Goal: Transaction & Acquisition: Purchase product/service

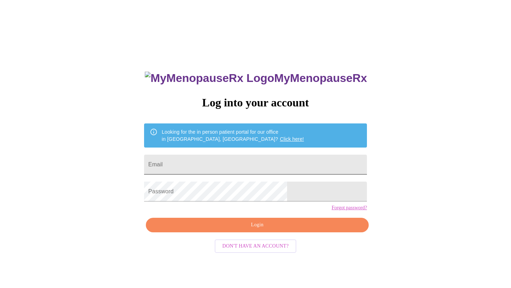
click at [231, 157] on input "Email" at bounding box center [255, 165] width 223 height 20
type input "[EMAIL_ADDRESS][DOMAIN_NAME]"
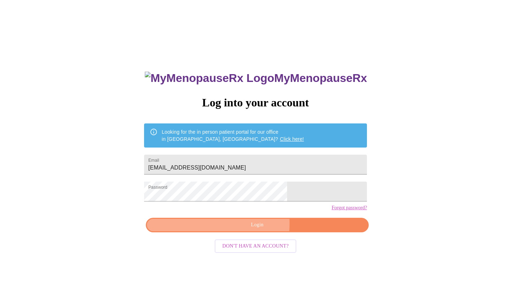
click at [228, 229] on span "Login" at bounding box center [257, 225] width 206 height 9
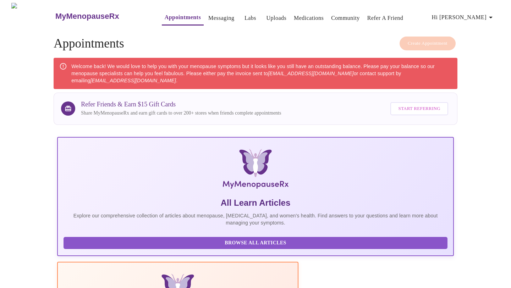
click at [426, 38] on h4 "Create Appointment Appointments" at bounding box center [256, 44] width 404 height 14
click at [480, 13] on span "Hi [PERSON_NAME]" at bounding box center [463, 17] width 63 height 10
click at [160, 16] on div at bounding box center [255, 144] width 511 height 288
click at [419, 40] on h4 "Create Appointment Appointments" at bounding box center [256, 44] width 404 height 14
click at [410, 42] on h4 "Create Appointment Appointments" at bounding box center [256, 44] width 404 height 14
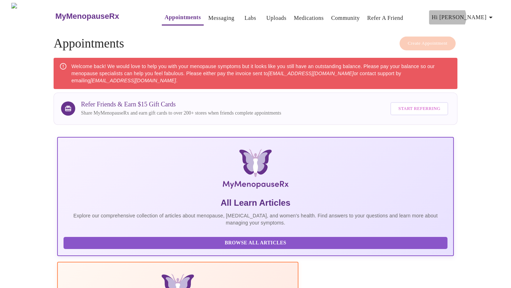
click at [486, 14] on span "Hi [PERSON_NAME]" at bounding box center [463, 17] width 63 height 10
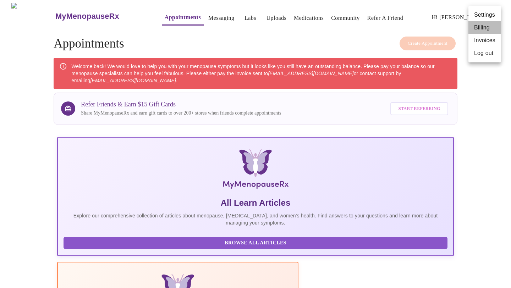
click at [480, 27] on li "Billing" at bounding box center [484, 27] width 33 height 13
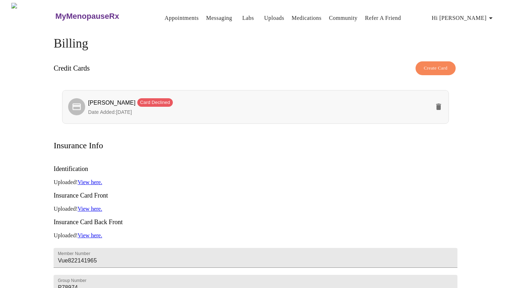
click at [249, 103] on span "Michael Pierce Card Declined" at bounding box center [259, 103] width 342 height 10
click at [101, 100] on span "Michael Pierce Card Declined" at bounding box center [130, 103] width 85 height 6
click at [442, 104] on button "delete" at bounding box center [438, 106] width 17 height 17
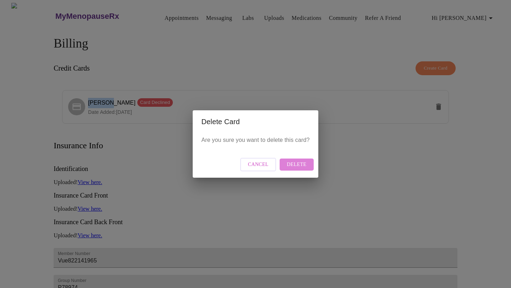
click at [299, 163] on span "Delete" at bounding box center [296, 164] width 20 height 9
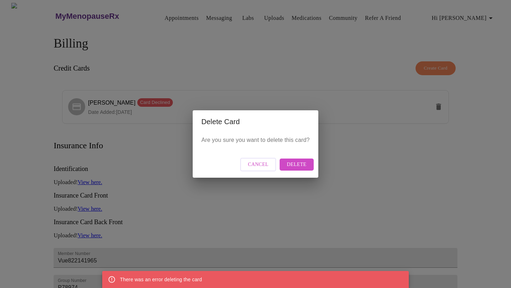
click at [263, 160] on span "Cancel" at bounding box center [258, 164] width 21 height 9
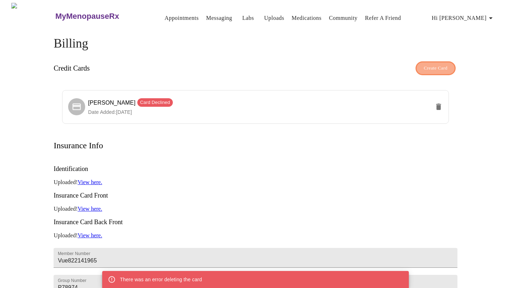
click at [438, 64] on span "Create Card" at bounding box center [435, 68] width 24 height 8
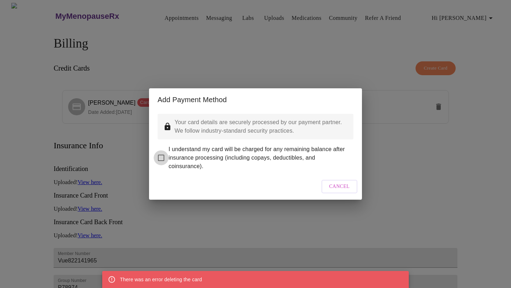
click at [160, 153] on input "I understand my card will be charged for any remaining balance after insurance …" at bounding box center [161, 157] width 15 height 15
checkbox input "true"
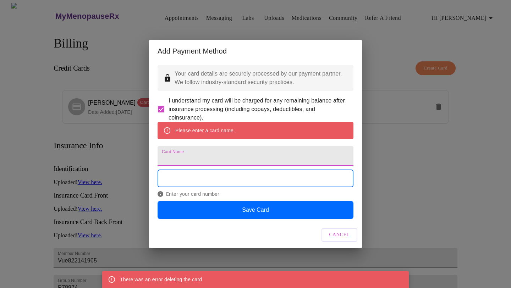
click at [196, 155] on input "Card Name" at bounding box center [255, 156] width 196 height 20
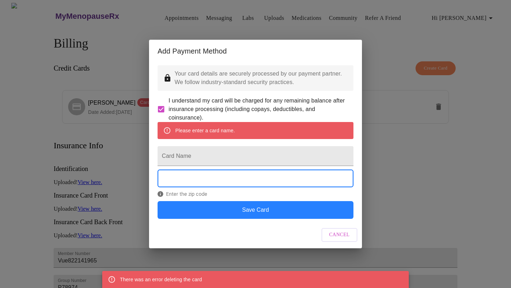
click at [238, 219] on button "Save Card" at bounding box center [255, 210] width 196 height 18
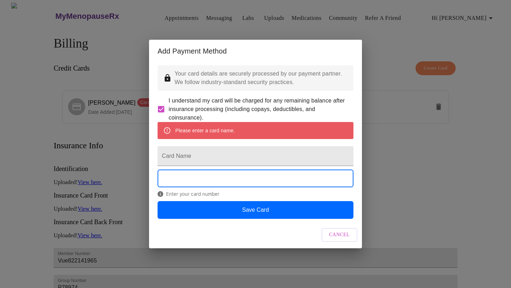
click at [340, 239] on span "Cancel" at bounding box center [339, 234] width 21 height 9
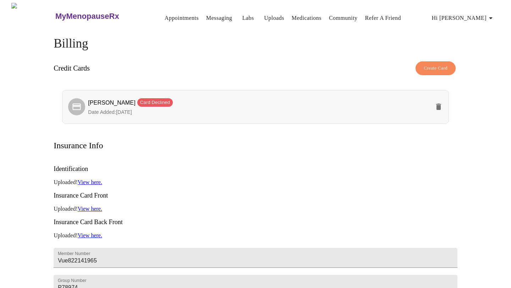
click at [167, 104] on span "Michael Pierce Card Declined" at bounding box center [259, 103] width 342 height 10
click at [107, 100] on span "Michael Pierce Card Declined" at bounding box center [130, 103] width 85 height 6
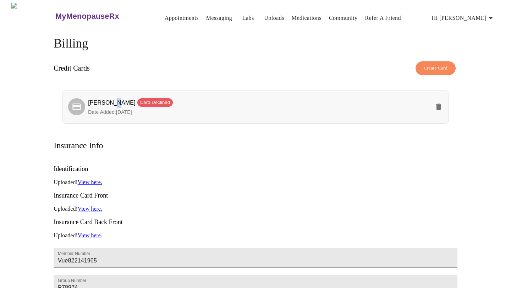
click at [112, 101] on span "Michael Pierce Card Declined" at bounding box center [130, 103] width 85 height 6
click at [482, 16] on span "Hi [PERSON_NAME]" at bounding box center [463, 18] width 63 height 10
click at [482, 28] on li "Billing" at bounding box center [484, 28] width 33 height 13
click at [484, 13] on span "Hi [PERSON_NAME]" at bounding box center [463, 18] width 63 height 10
click at [480, 42] on li "Invoices" at bounding box center [484, 40] width 33 height 13
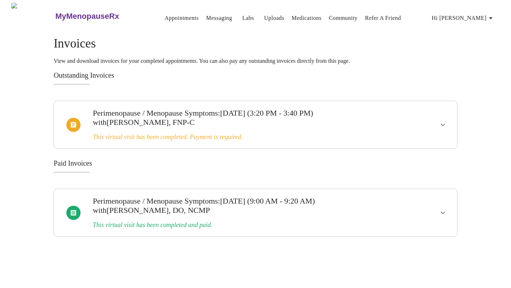
click at [444, 121] on icon "show more" at bounding box center [442, 125] width 9 height 9
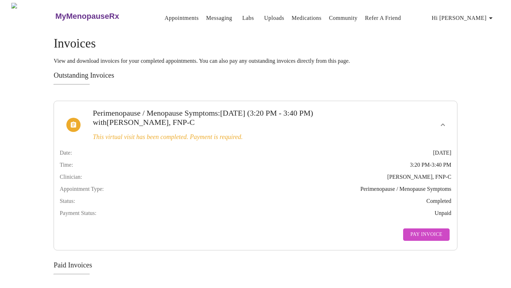
click at [435, 239] on span "Pay Invoice" at bounding box center [426, 234] width 32 height 9
click at [169, 14] on link "Appointments" at bounding box center [182, 18] width 34 height 10
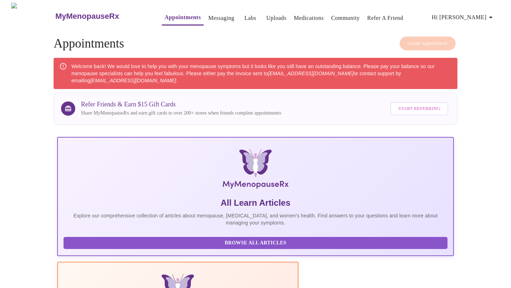
click at [482, 14] on span "Hi [PERSON_NAME]" at bounding box center [463, 17] width 63 height 10
click at [480, 41] on li "Invoices" at bounding box center [484, 40] width 33 height 13
click at [490, 13] on icon "button" at bounding box center [490, 17] width 9 height 9
click at [483, 40] on li "Invoices" at bounding box center [484, 40] width 33 height 13
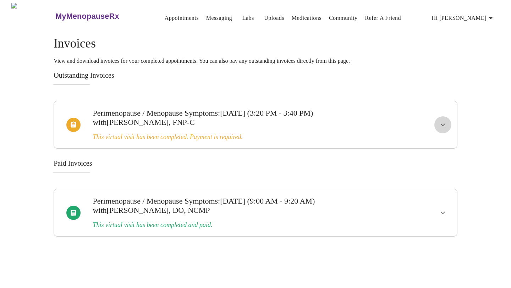
click at [445, 121] on icon "show more" at bounding box center [442, 125] width 9 height 9
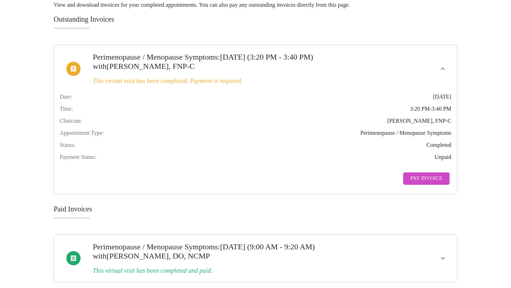
scroll to position [68, 0]
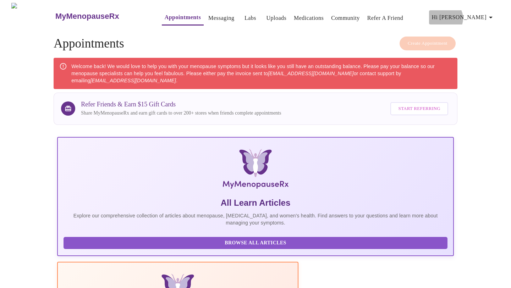
click at [483, 16] on span "Hi [PERSON_NAME]" at bounding box center [463, 17] width 63 height 10
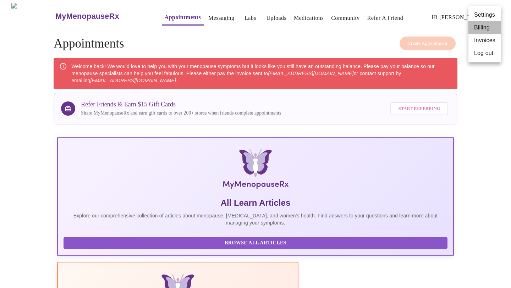
click at [482, 27] on li "Billing" at bounding box center [484, 27] width 33 height 13
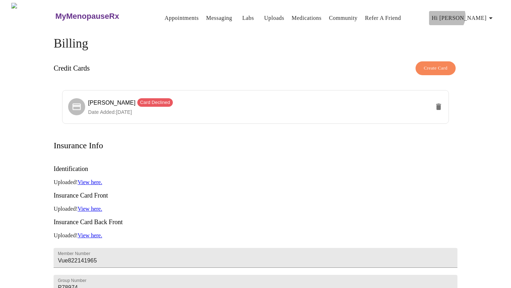
click at [485, 13] on span "Hi [PERSON_NAME]" at bounding box center [463, 18] width 63 height 10
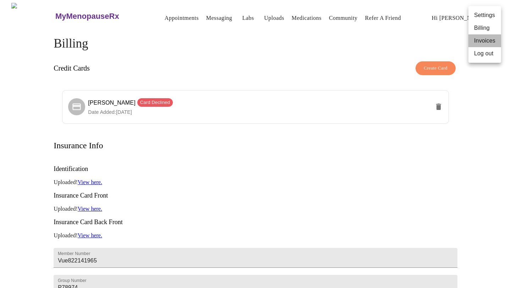
click at [477, 41] on li "Invoices" at bounding box center [484, 40] width 33 height 13
